Goal: Information Seeking & Learning: Learn about a topic

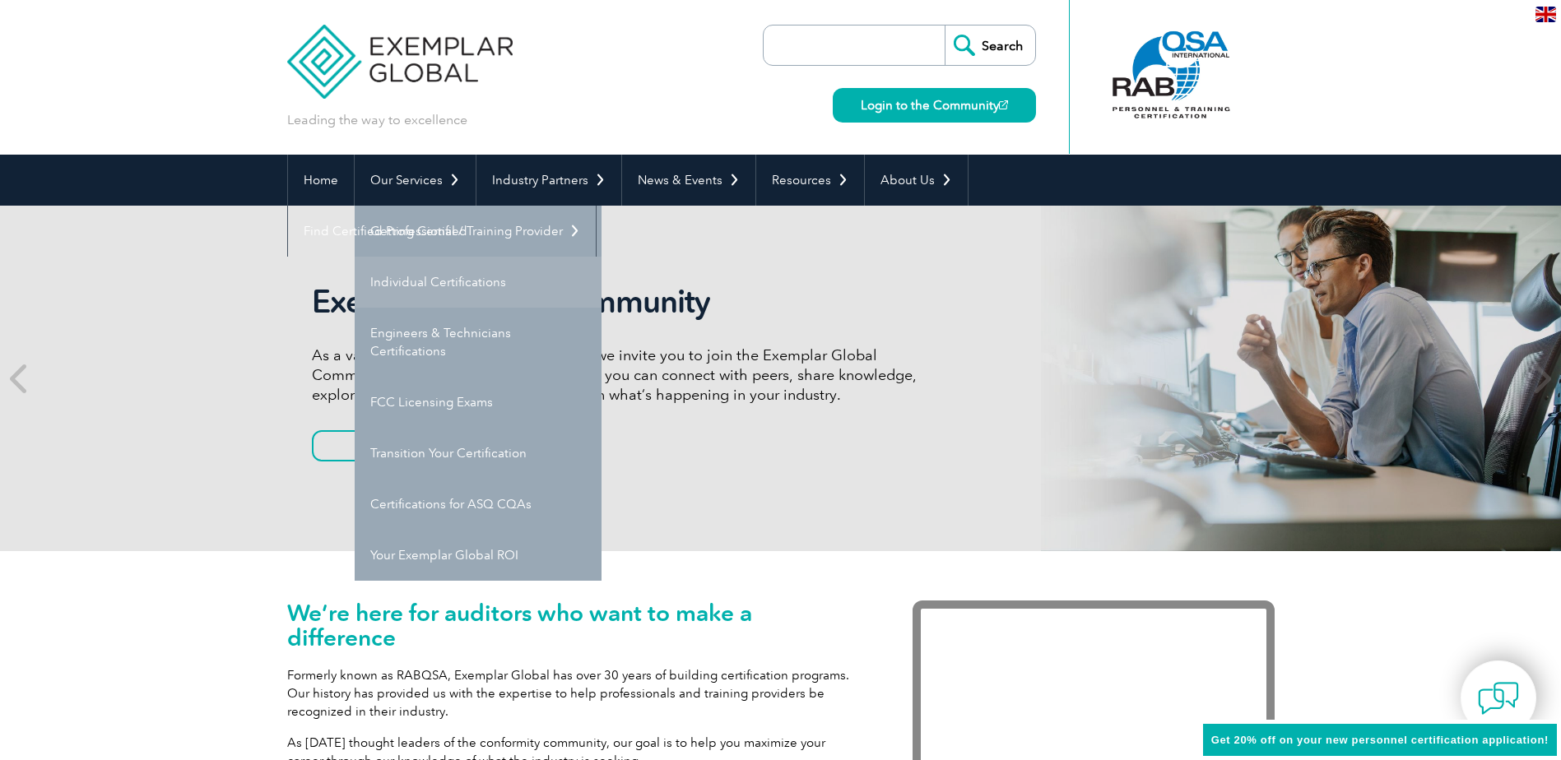
click at [434, 280] on link "Individual Certifications" at bounding box center [478, 282] width 247 height 51
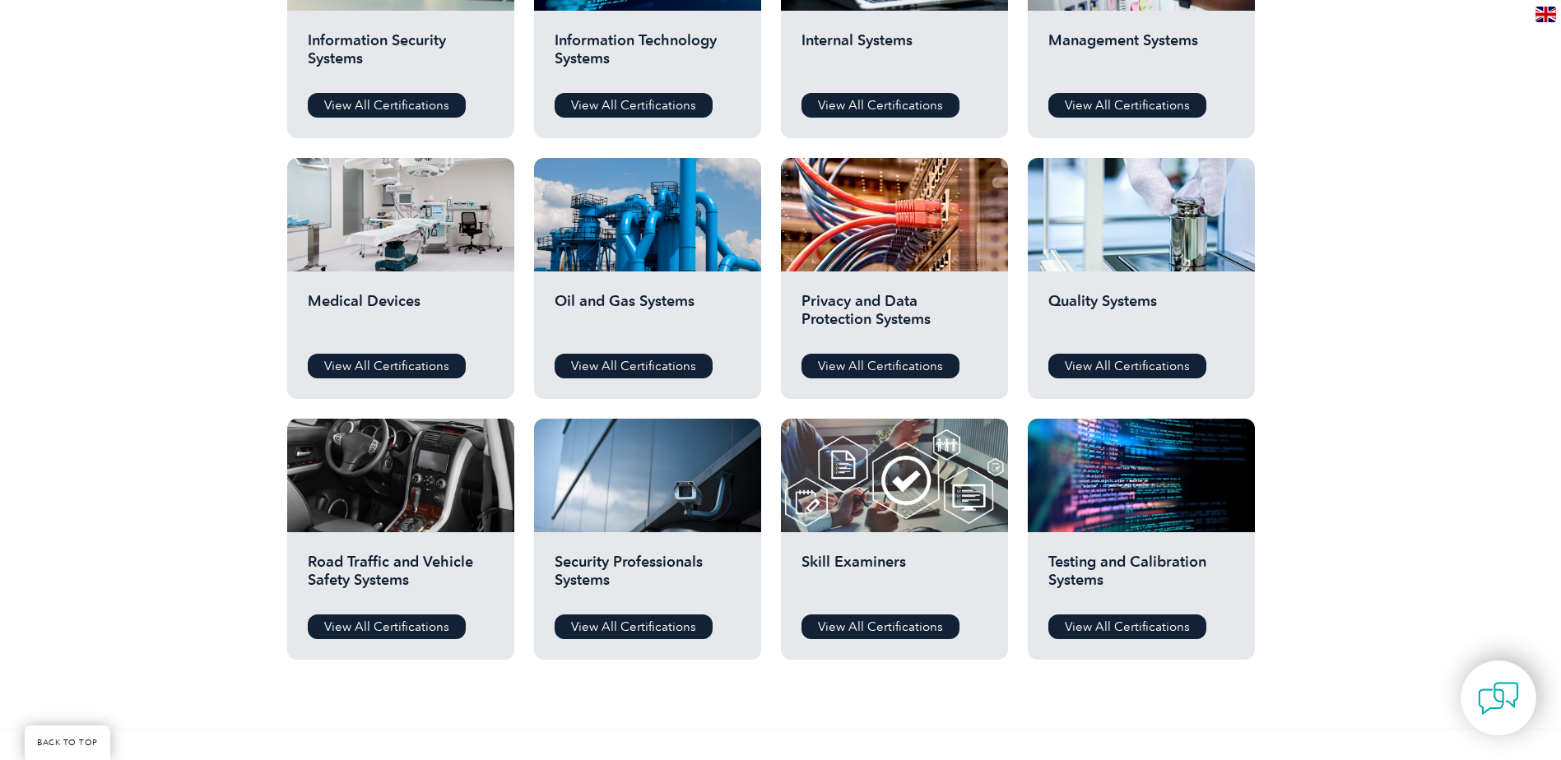
scroll to position [905, 0]
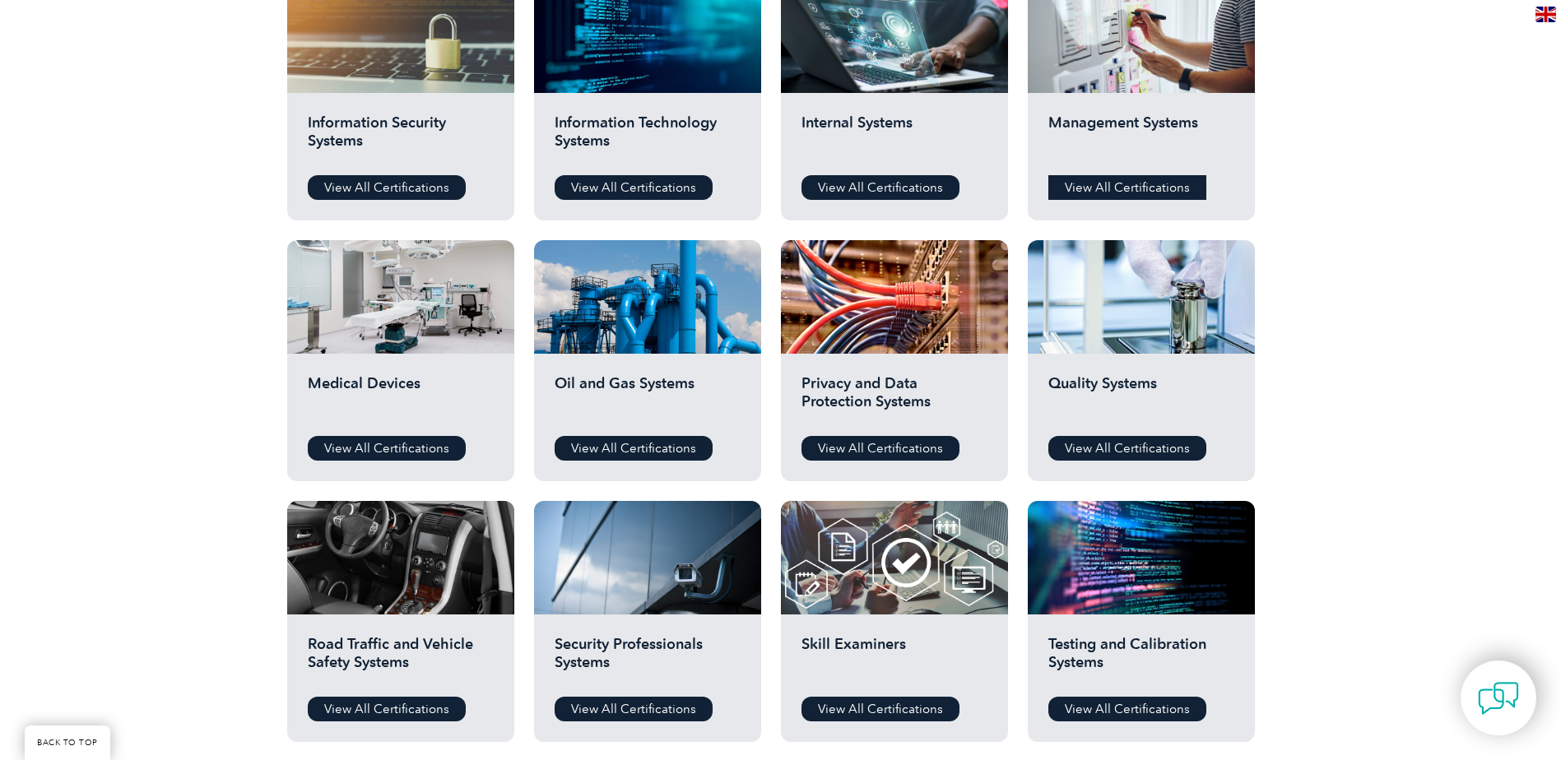
click at [1189, 184] on link "View All Certifications" at bounding box center [1127, 187] width 158 height 25
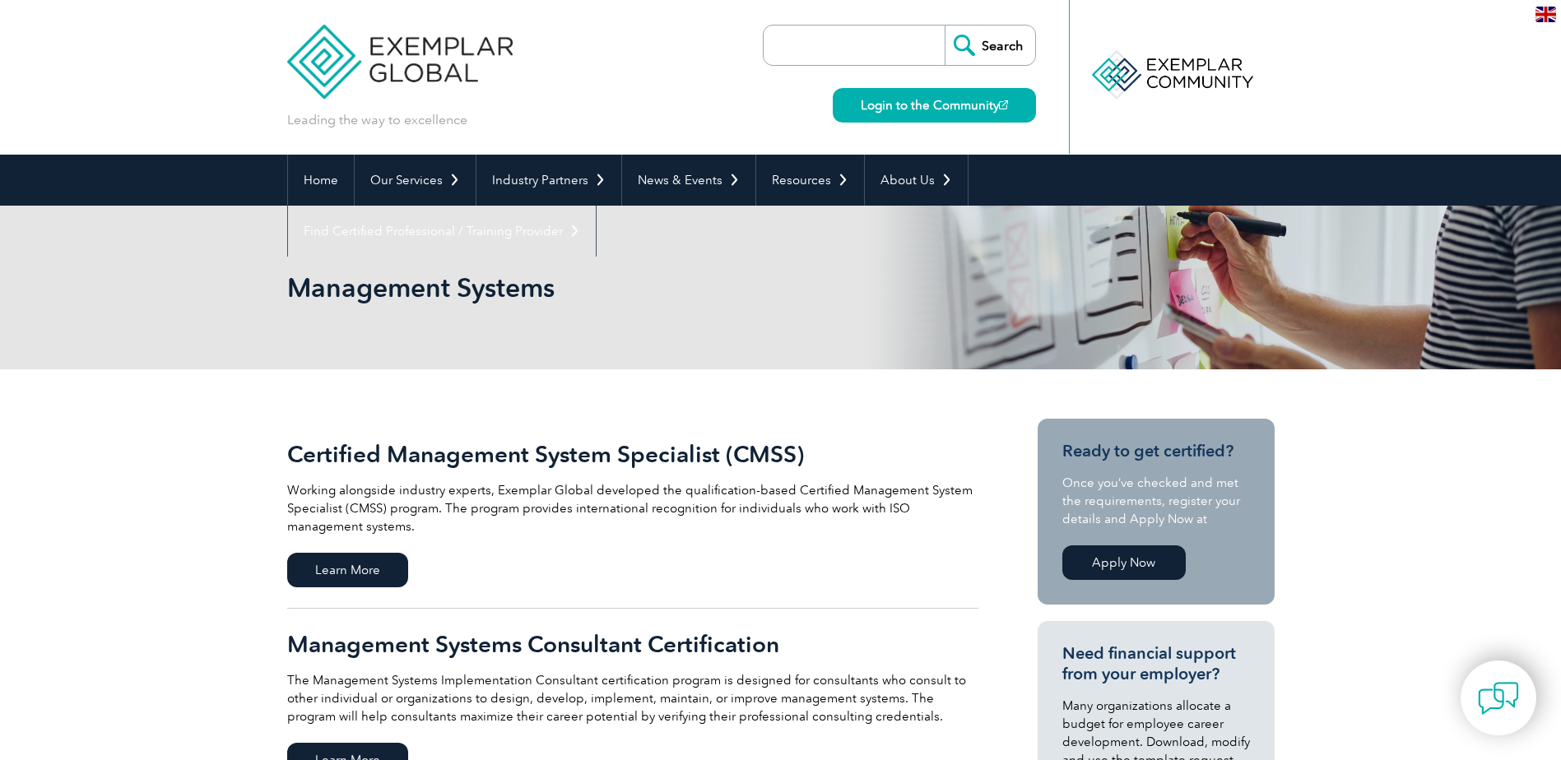
click at [797, 40] on input "search" at bounding box center [858, 45] width 173 height 39
type input "business analytics"
click at [945, 26] on input "Search" at bounding box center [990, 45] width 91 height 39
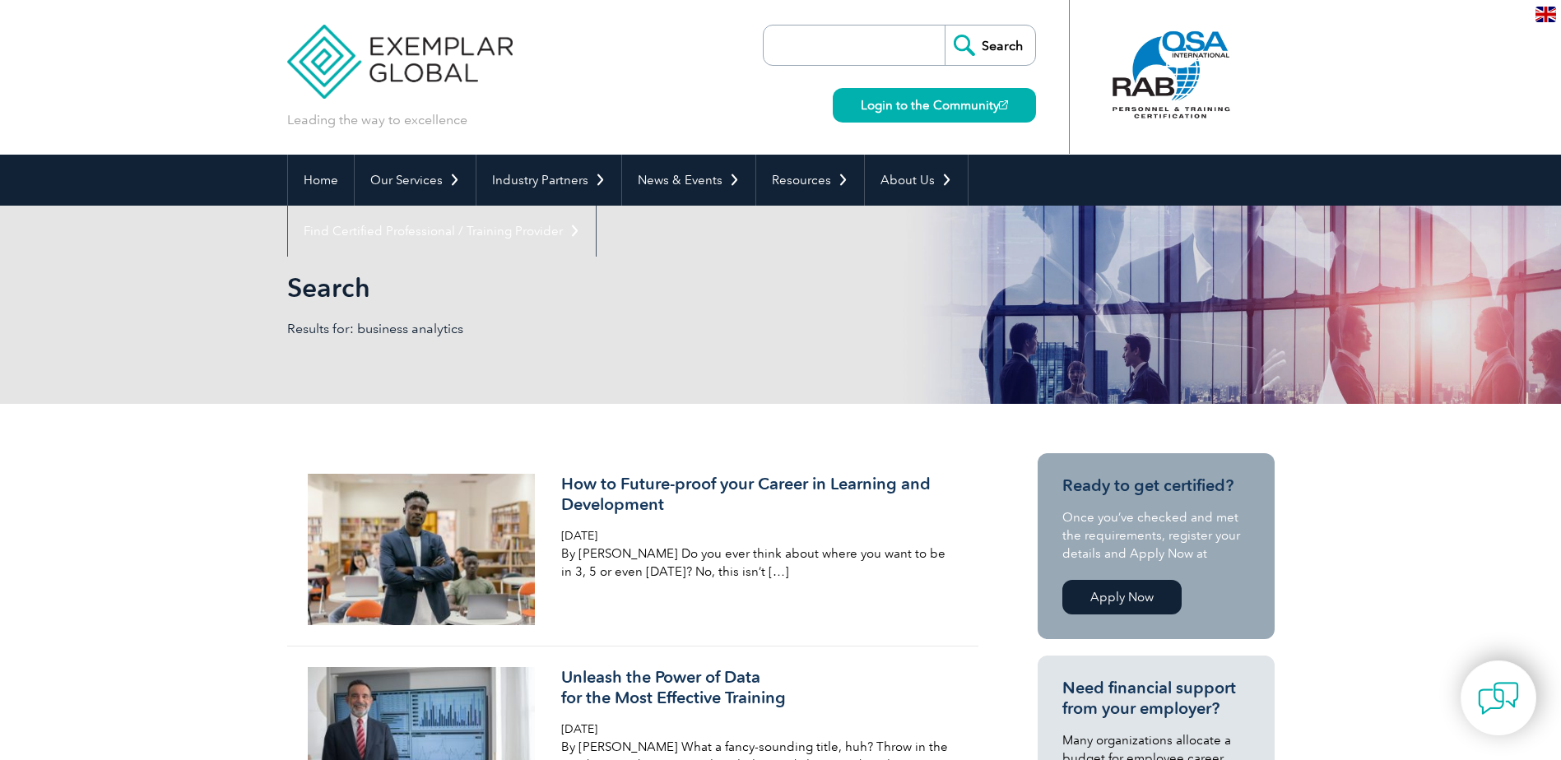
click at [855, 38] on input "search" at bounding box center [858, 45] width 173 height 39
type input "business analytics certification"
click at [945, 26] on input "Search" at bounding box center [990, 45] width 91 height 39
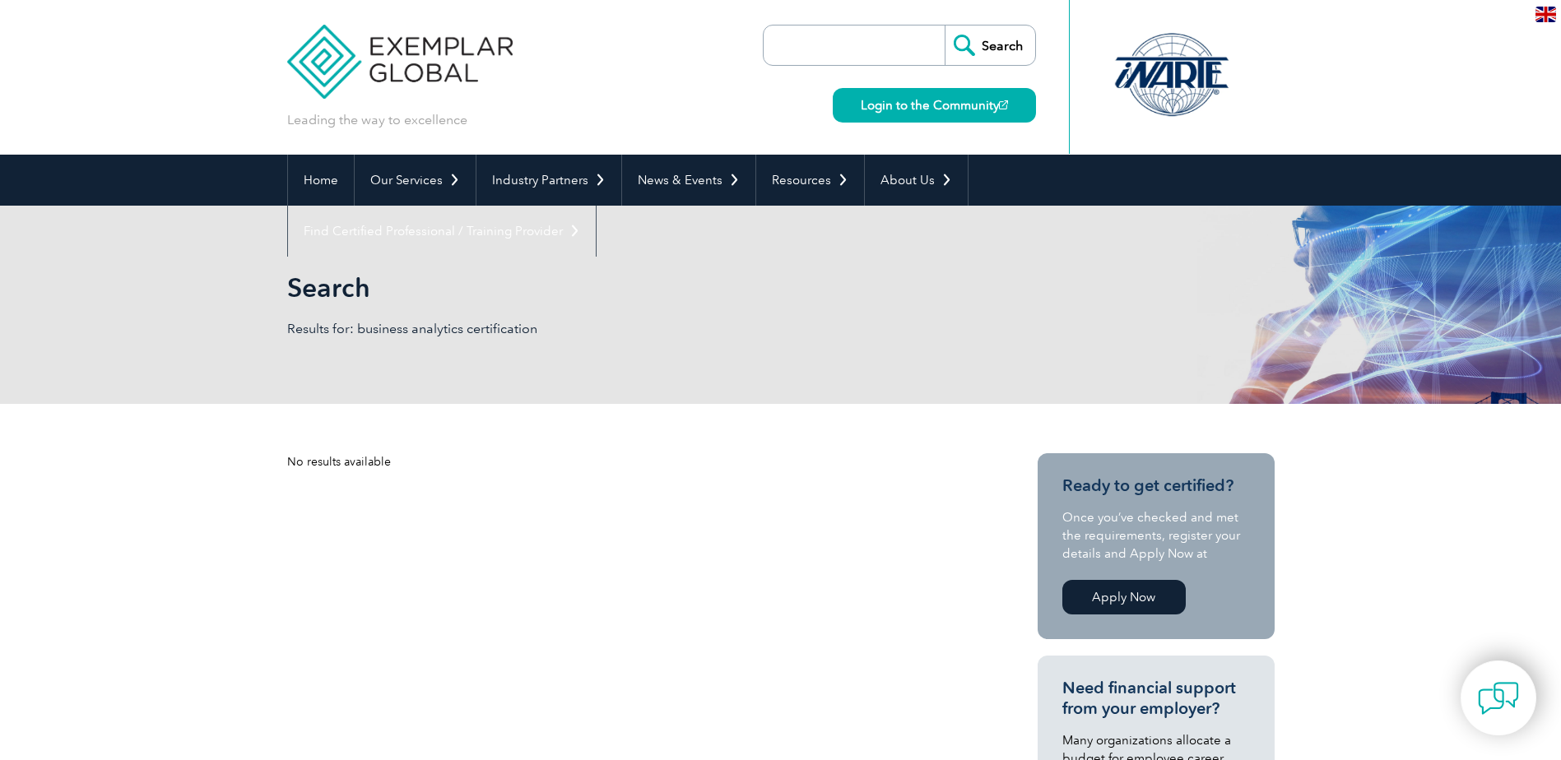
drag, startPoint x: 0, startPoint y: 0, endPoint x: 855, endPoint y: 38, distance: 855.8
click at [855, 38] on input "search" at bounding box center [858, 45] width 173 height 39
type input "business certification"
click at [945, 26] on input "Search" at bounding box center [990, 45] width 91 height 39
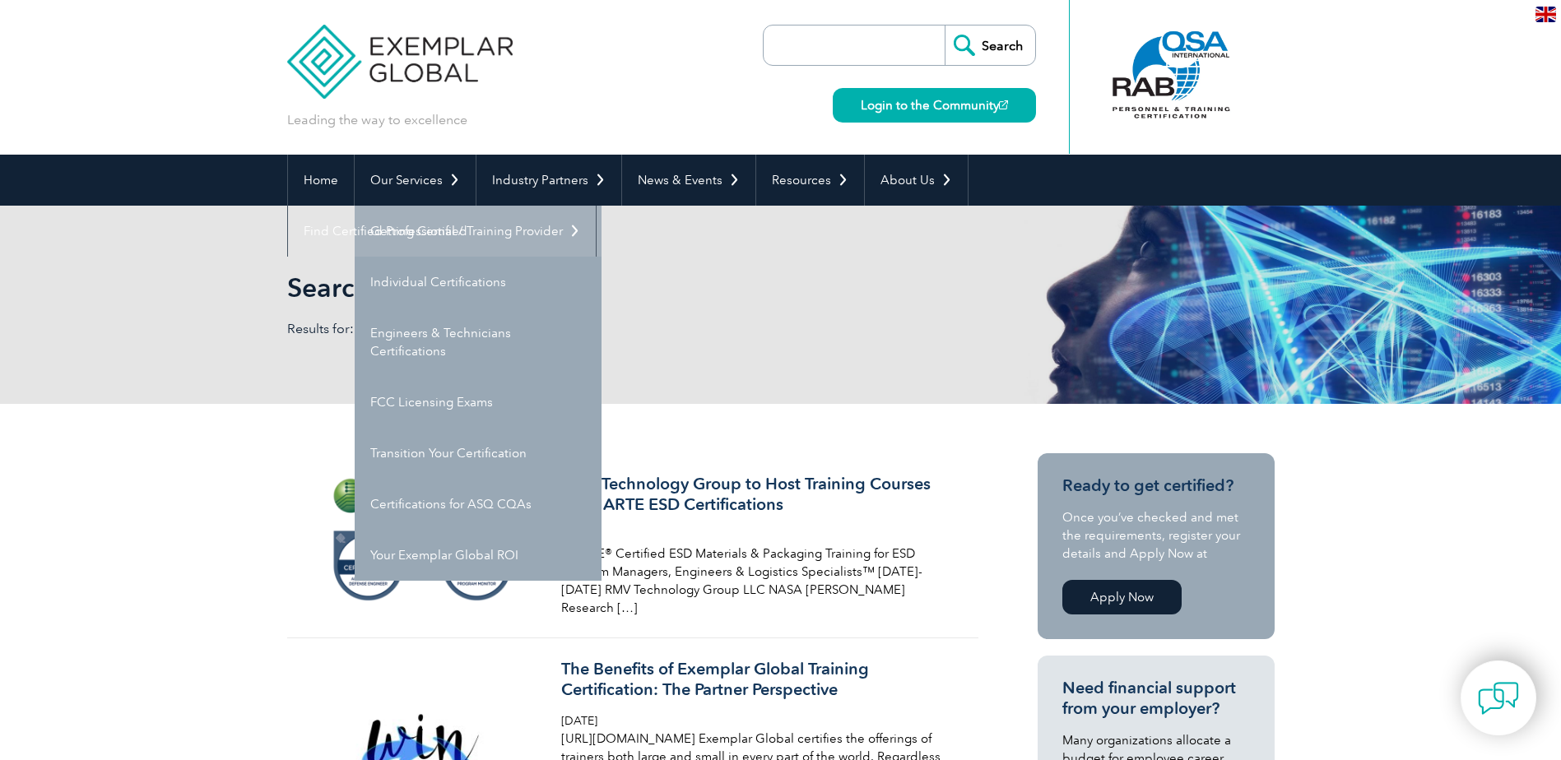
click at [431, 206] on link "Getting Certified" at bounding box center [478, 231] width 247 height 51
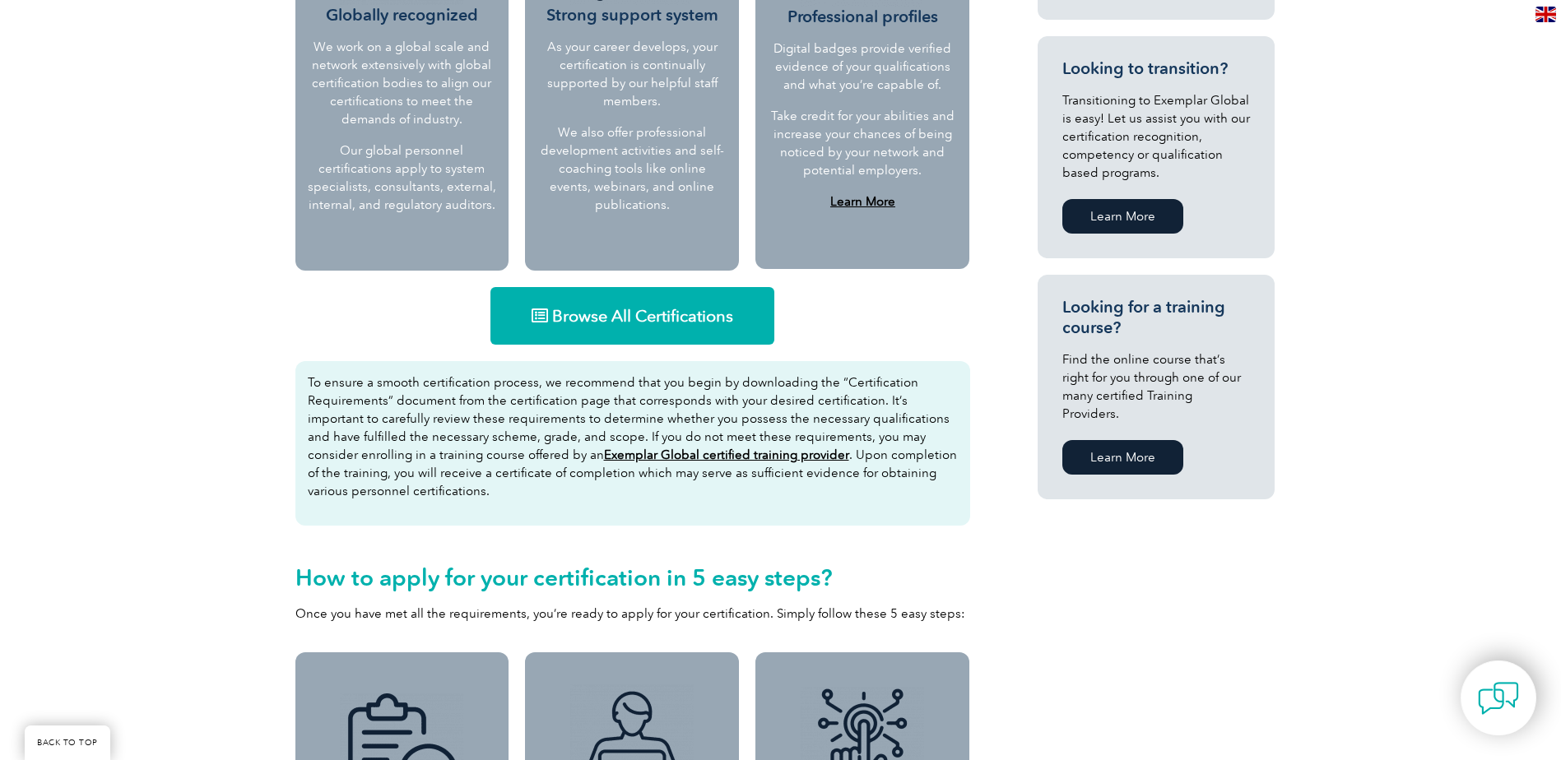
scroll to position [876, 0]
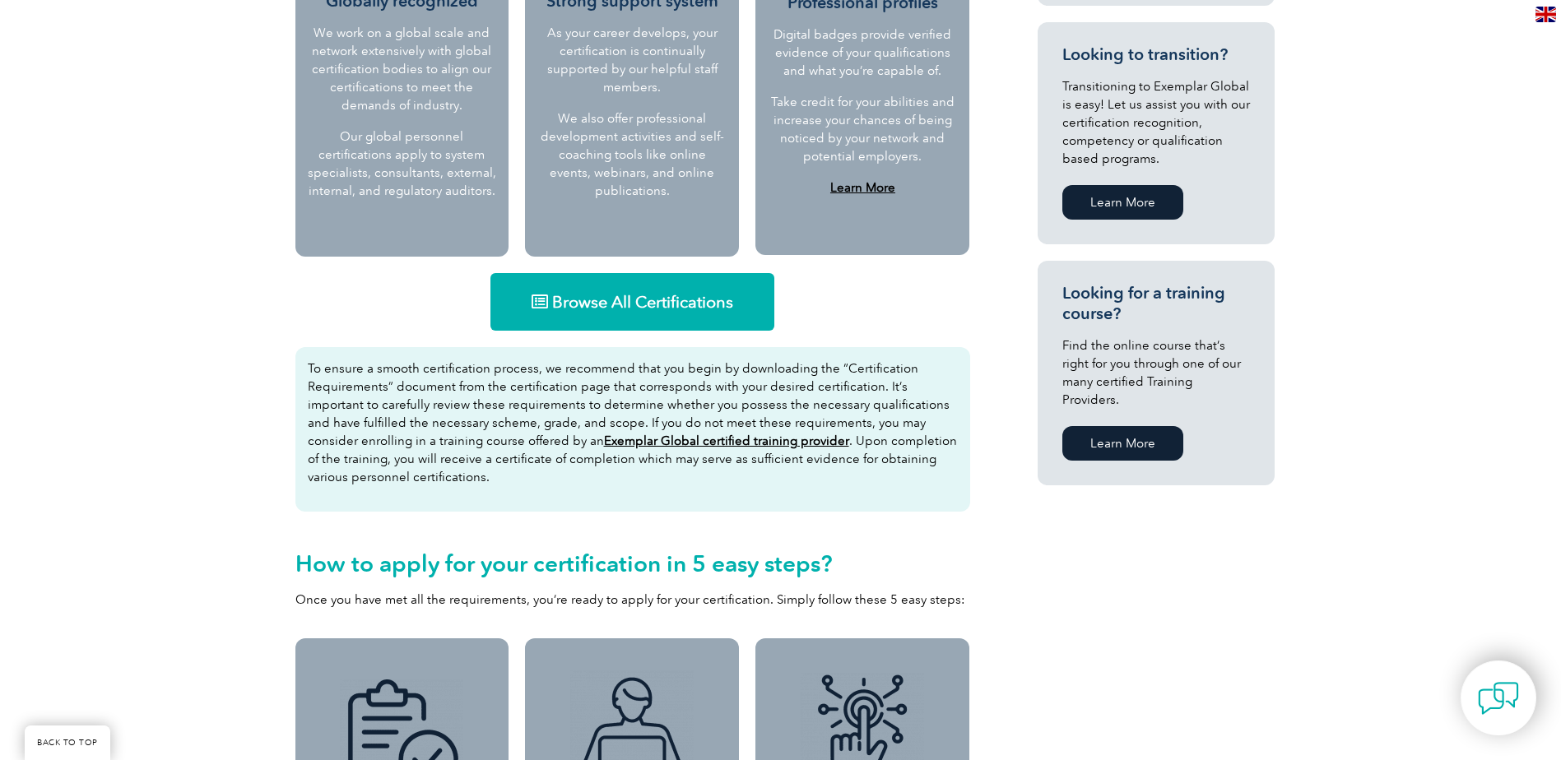
click at [685, 314] on link "Browse All Certifications" at bounding box center [632, 302] width 284 height 58
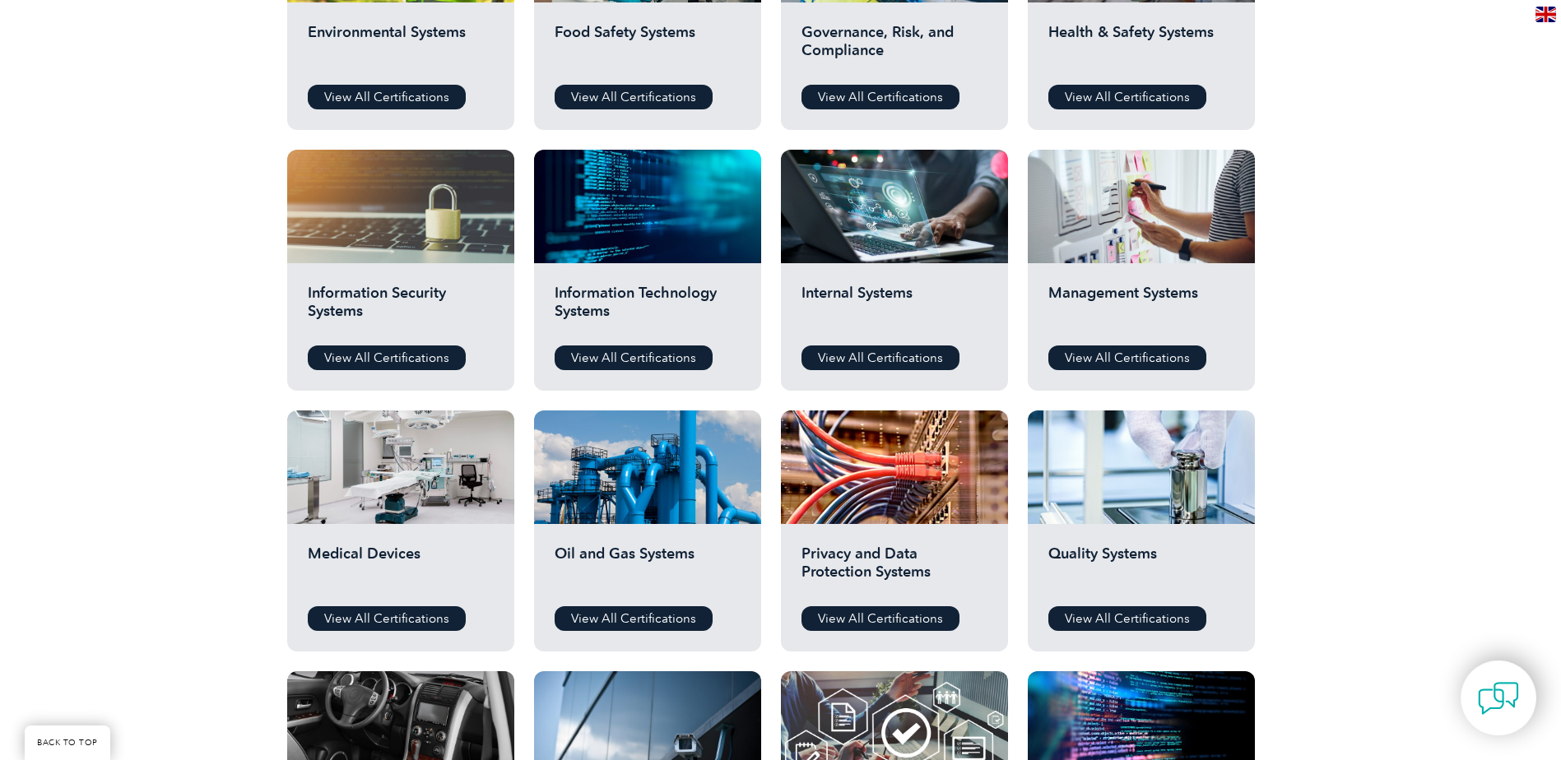
scroll to position [741, 0]
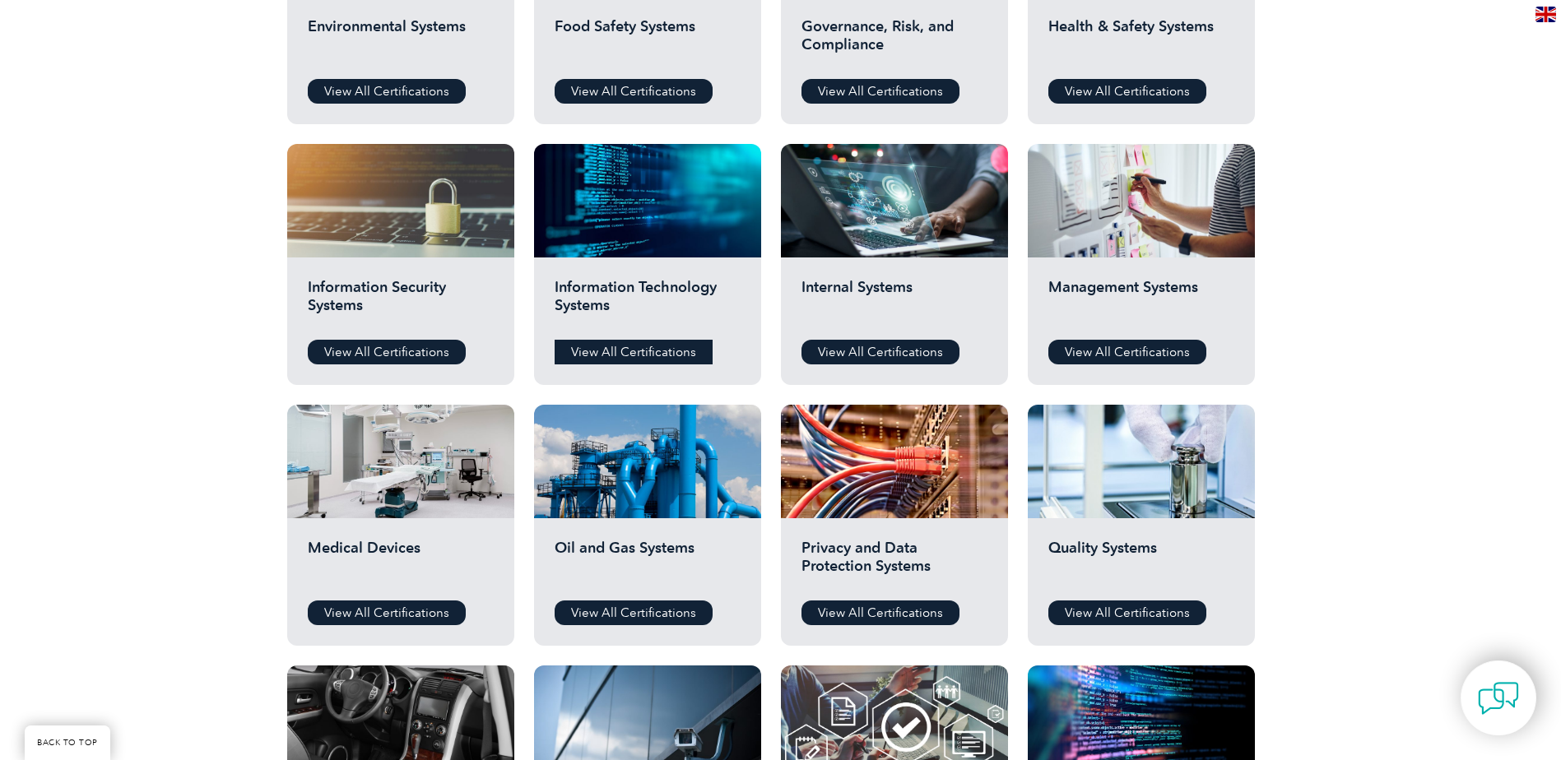
drag, startPoint x: 634, startPoint y: 366, endPoint x: 640, endPoint y: 357, distance: 11.2
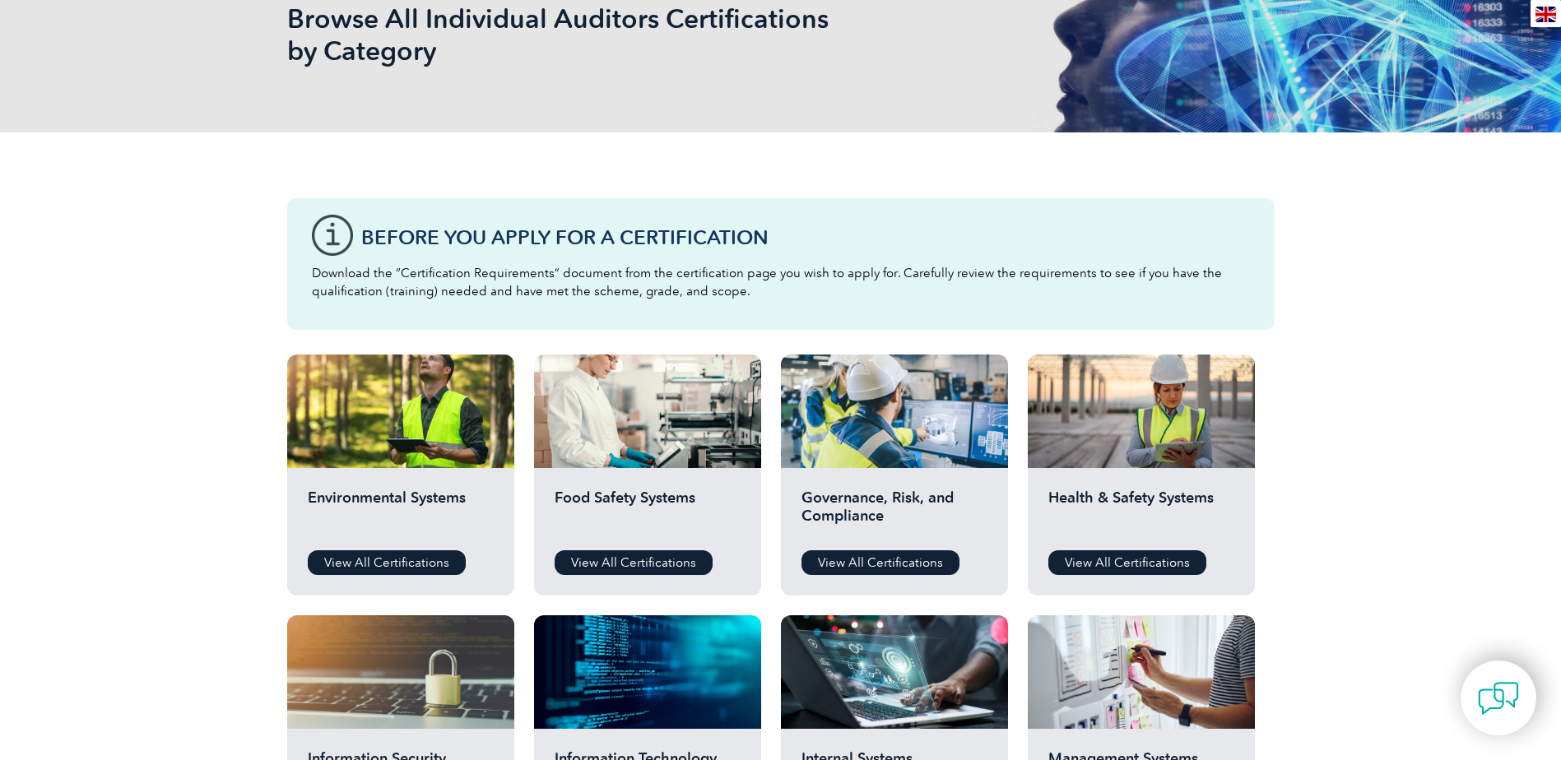
scroll to position [0, 0]
